Goal: Task Accomplishment & Management: Manage account settings

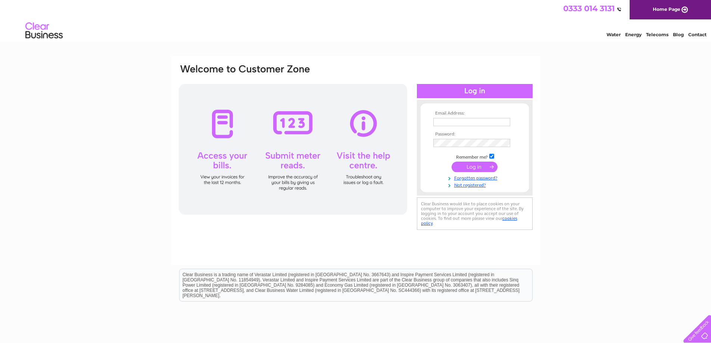
type input "[PERSON_NAME][EMAIL_ADDRESS][DOMAIN_NAME]"
click at [485, 167] on input "submit" at bounding box center [474, 167] width 46 height 10
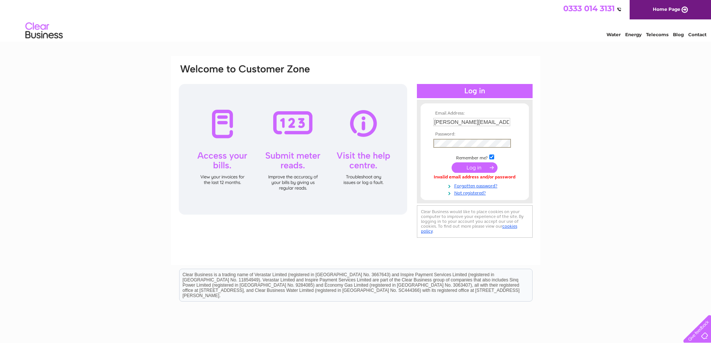
click at [418, 144] on div "Email Address: michael@westportproperty.co.uk Password:" at bounding box center [475, 151] width 116 height 89
click at [451, 162] on input "submit" at bounding box center [474, 167] width 46 height 10
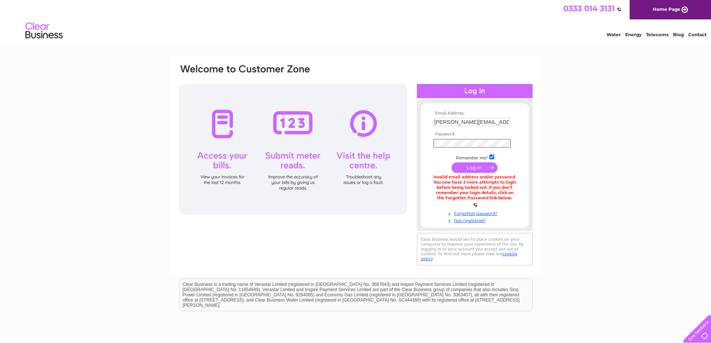
click at [419, 146] on div "Email Address: [PERSON_NAME][EMAIL_ADDRESS][DOMAIN_NAME] Password:" at bounding box center [475, 165] width 116 height 116
click at [650, 197] on div "Email Address: [PERSON_NAME][EMAIL_ADDRESS][DOMAIN_NAME] Password:" at bounding box center [355, 229] width 711 height 346
click at [478, 165] on input "submit" at bounding box center [474, 167] width 46 height 10
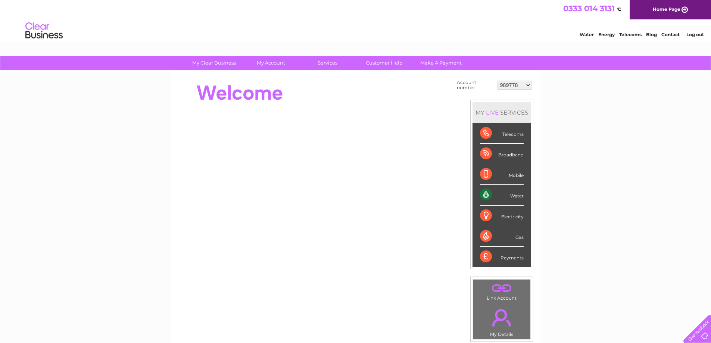
click at [424, 91] on div at bounding box center [314, 93] width 272 height 30
click at [527, 85] on select "989778 30314174" at bounding box center [514, 85] width 34 height 9
select select "30314174"
click at [497, 81] on select "989778 30314174" at bounding box center [514, 85] width 34 height 9
click at [487, 196] on div "Water" at bounding box center [502, 195] width 44 height 21
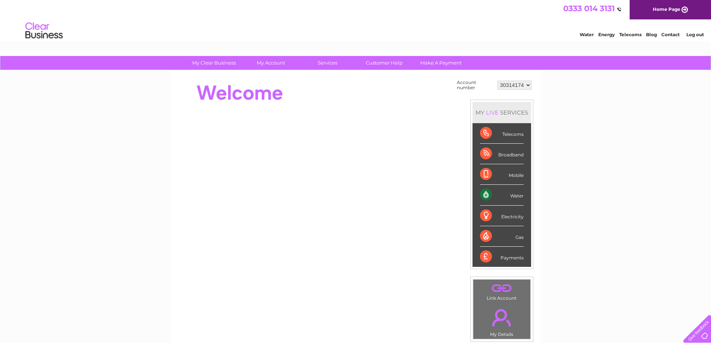
click at [479, 82] on td "Account number" at bounding box center [475, 85] width 41 height 14
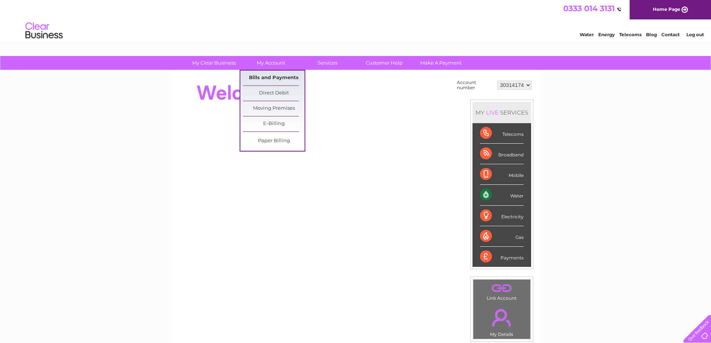
click at [269, 74] on link "Bills and Payments" at bounding box center [274, 77] width 62 height 15
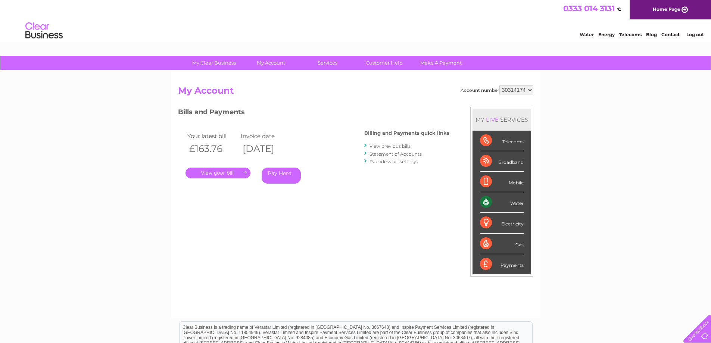
click at [218, 174] on link "." at bounding box center [217, 172] width 65 height 11
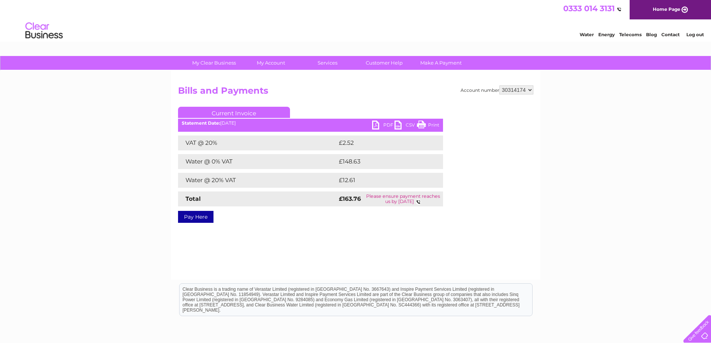
click at [383, 124] on link "PDF" at bounding box center [383, 125] width 22 height 11
